Goal: Navigation & Orientation: Find specific page/section

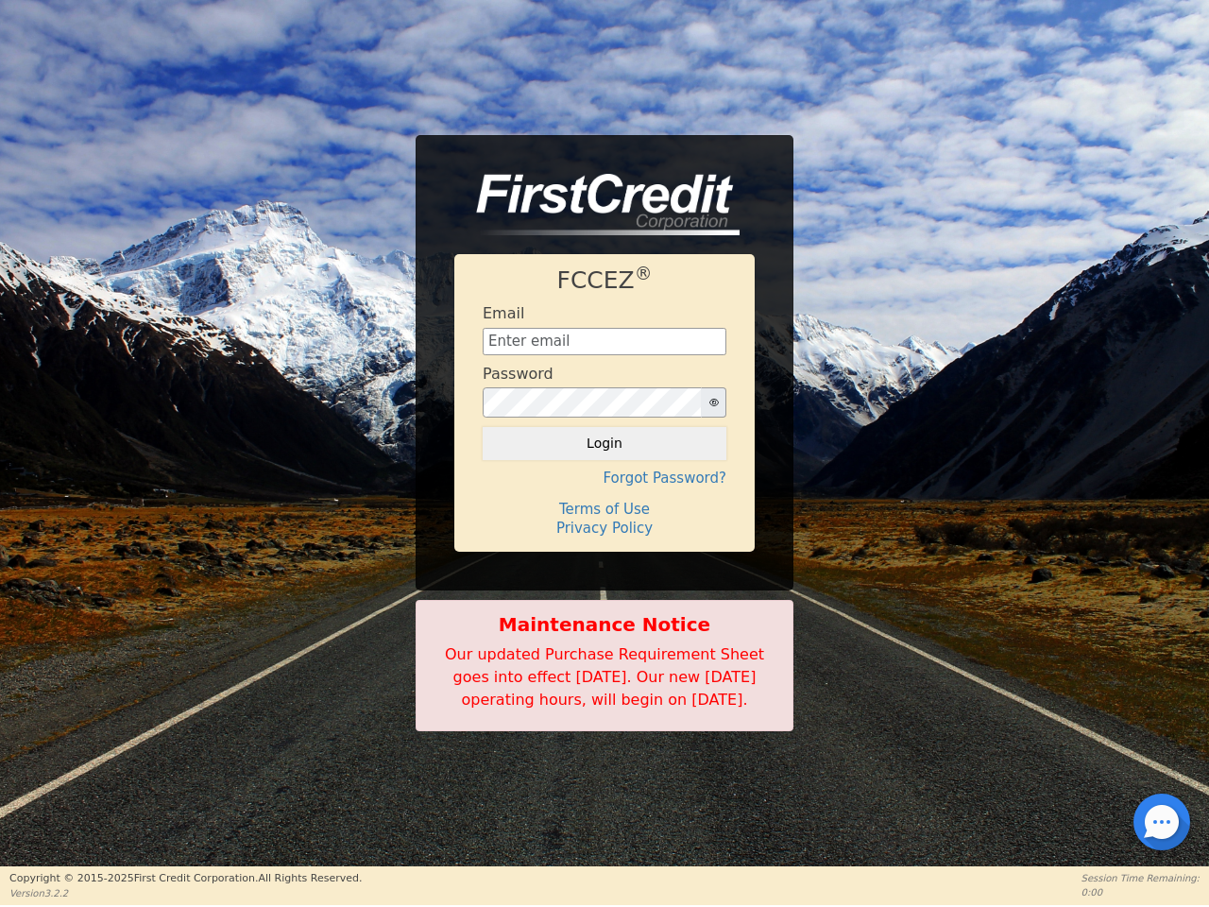
click at [604, 452] on div "FCCEZ ® Email Password Login Forgot Password? Terms of Use Privacy Policy" at bounding box center [604, 402] width 300 height 297
click at [713, 399] on icon "button" at bounding box center [713, 403] width 9 height 8
click at [604, 432] on button "Login" at bounding box center [605, 443] width 244 height 32
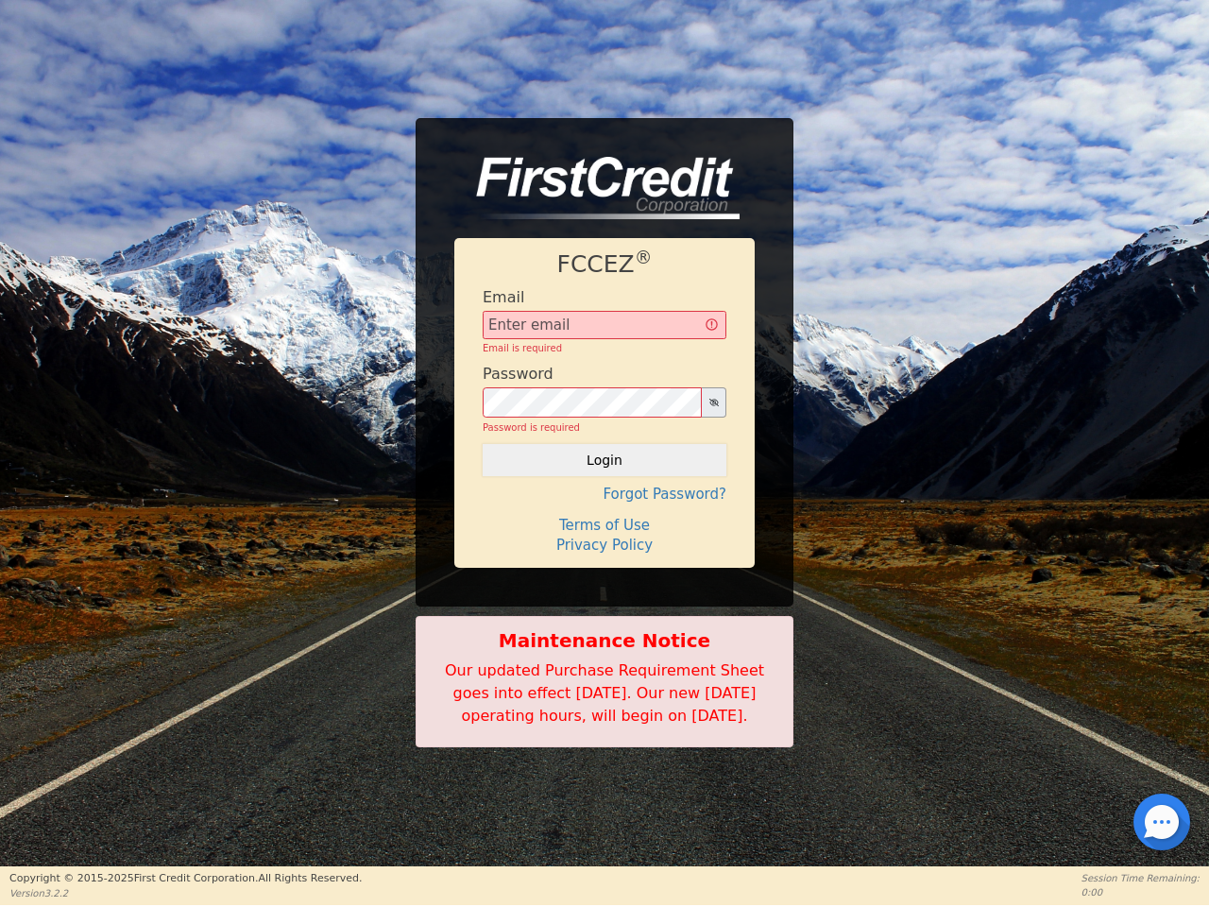
click at [604, 467] on div "FCCEZ ® Email Email is required Password Password is required Login Forgot Pass…" at bounding box center [604, 403] width 300 height 330
click at [604, 498] on div "FCCEZ ® Email Email is required Password Password is required Login Forgot Pass…" at bounding box center [604, 403] width 300 height 330
click at [604, 517] on h4 "Terms of Use" at bounding box center [605, 525] width 244 height 17
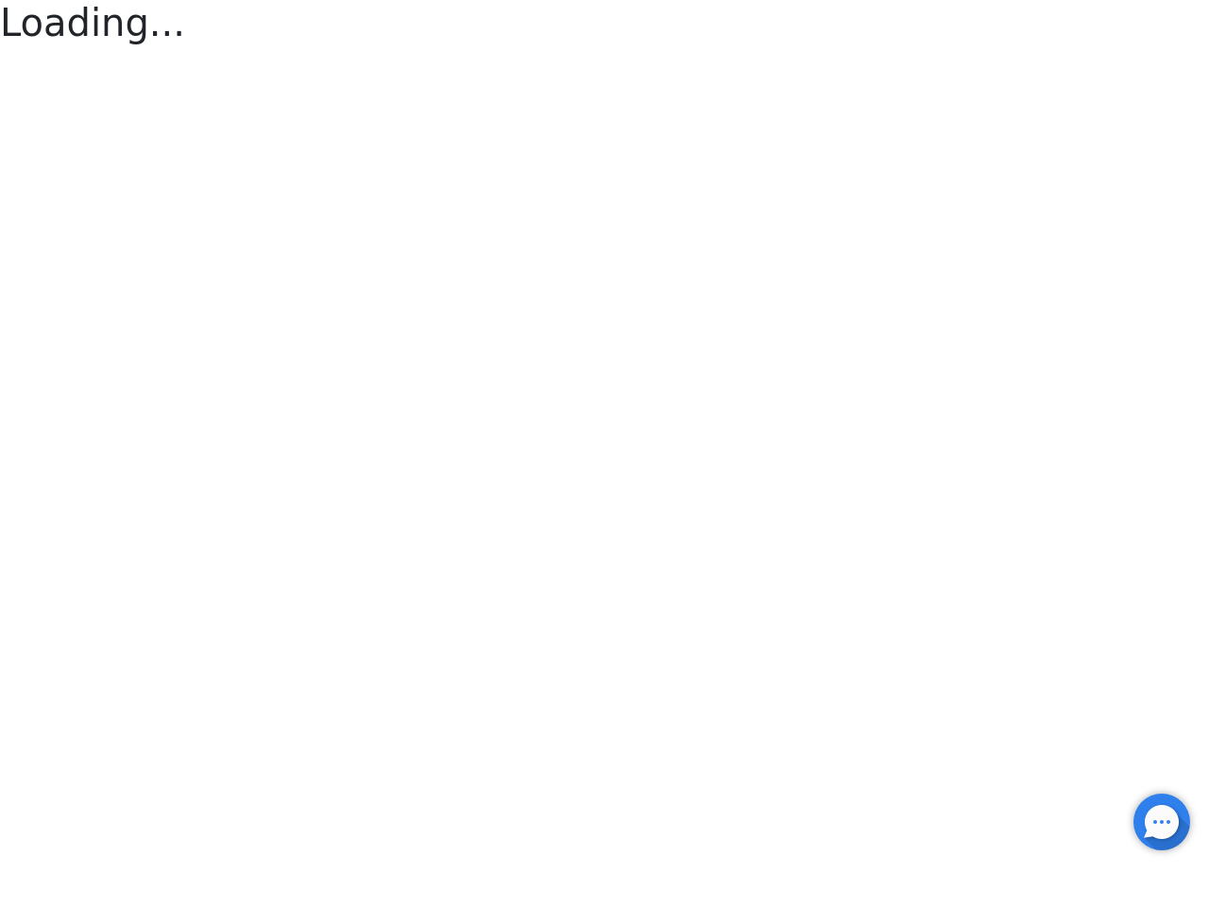
click at [1162, 822] on div at bounding box center [1162, 822] width 4 height 4
